Goal: Information Seeking & Learning: Learn about a topic

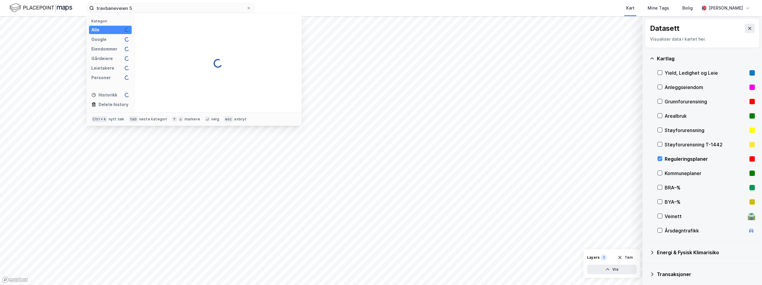
type input "travbaneveien 5"
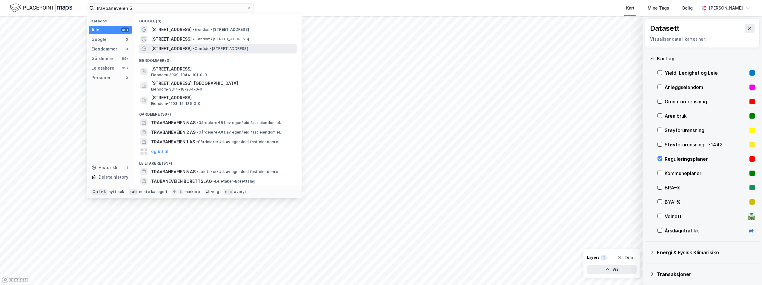
click at [193, 44] on div "[STREET_ADDRESS] • Område • [STREET_ADDRESS]" at bounding box center [218, 49] width 158 height 10
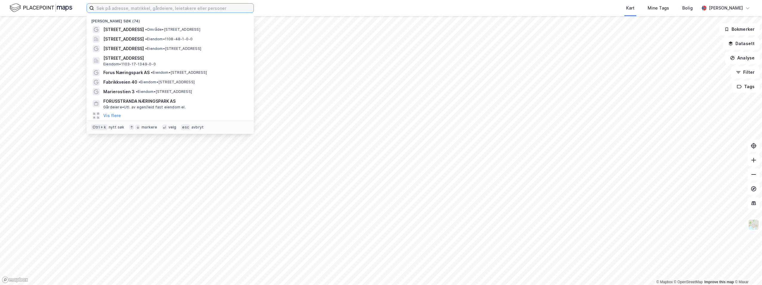
click at [147, 10] on input at bounding box center [174, 8] width 160 height 9
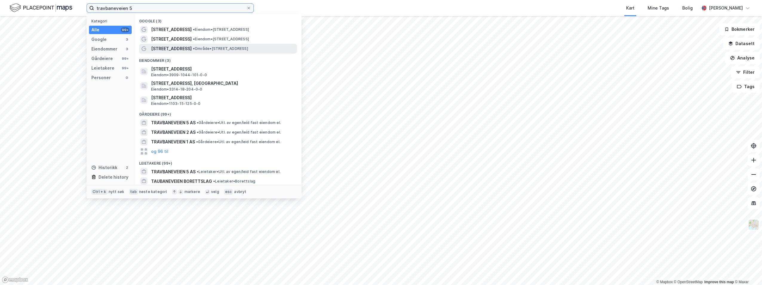
type input "travbaneveien 5"
click at [219, 46] on div "[STREET_ADDRESS] • Område • [STREET_ADDRESS]" at bounding box center [223, 48] width 145 height 7
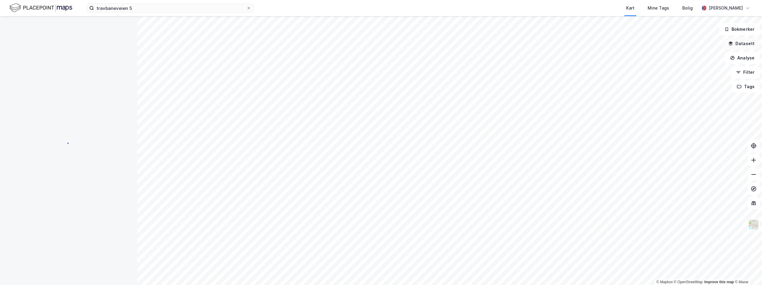
click at [746, 44] on button "Datasett" at bounding box center [742, 44] width 36 height 12
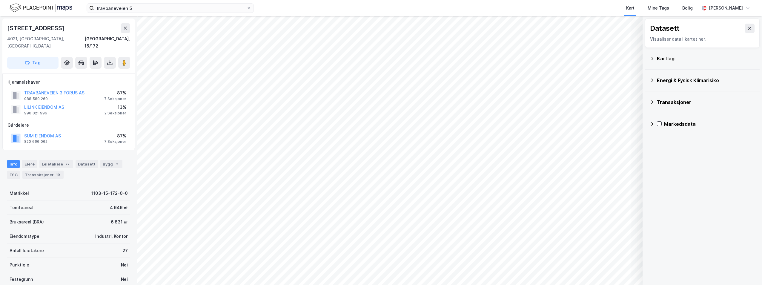
click at [669, 57] on div "Kartlag" at bounding box center [706, 58] width 98 height 7
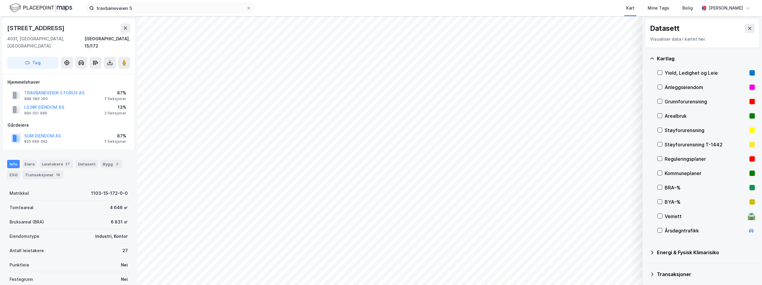
click at [685, 156] on div "Reguleringsplaner" at bounding box center [706, 158] width 82 height 7
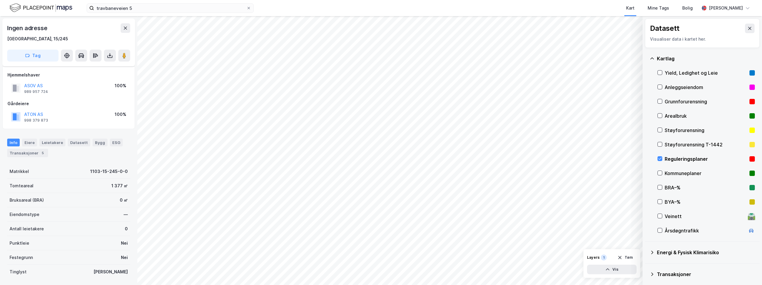
scroll to position [18, 0]
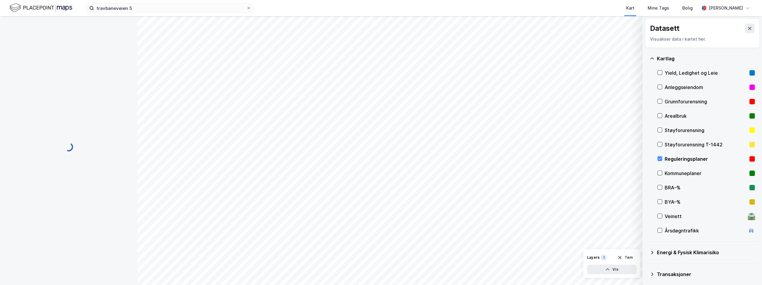
scroll to position [18, 0]
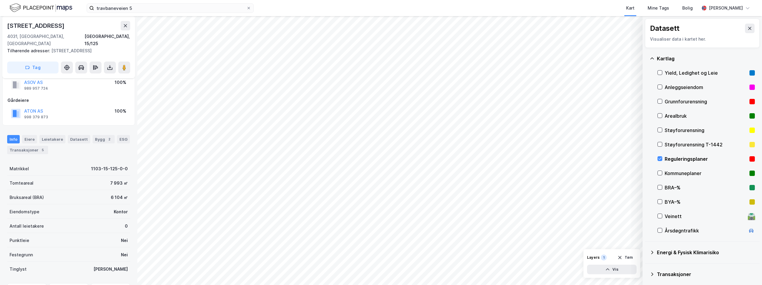
click at [675, 170] on div "Kommuneplaner" at bounding box center [706, 173] width 82 height 7
click at [681, 157] on div "Reguleringsplaner" at bounding box center [706, 158] width 82 height 7
click at [670, 160] on div "Reguleringsplaner" at bounding box center [706, 158] width 82 height 7
click at [666, 174] on div "Kommuneplaner" at bounding box center [706, 173] width 82 height 7
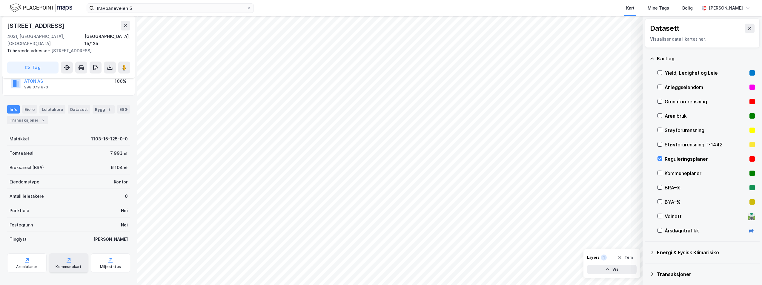
click at [69, 264] on div "Kommunekart" at bounding box center [69, 266] width 26 height 5
click at [31, 253] on div "Arealplaner" at bounding box center [26, 262] width 39 height 19
